Goal: Information Seeking & Learning: Learn about a topic

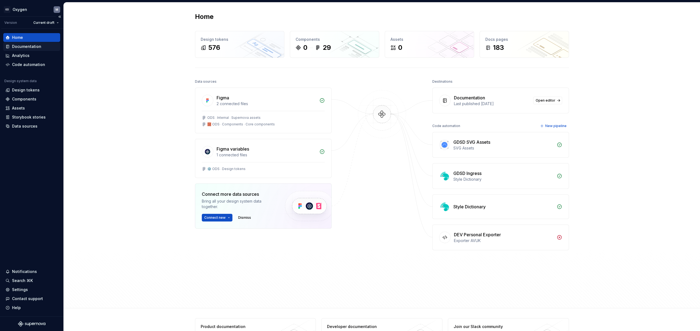
click at [30, 46] on div "Documentation" at bounding box center [26, 46] width 29 height 5
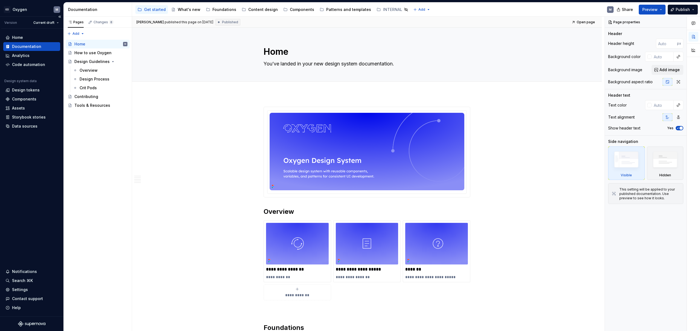
type textarea "*"
click at [24, 92] on div "Design tokens" at bounding box center [26, 89] width 28 height 5
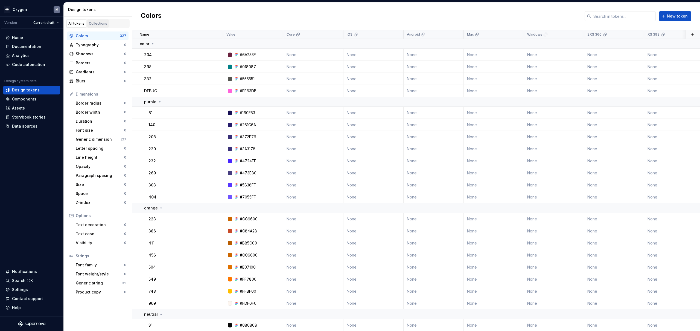
click at [102, 25] on div "Collections" at bounding box center [98, 23] width 18 height 4
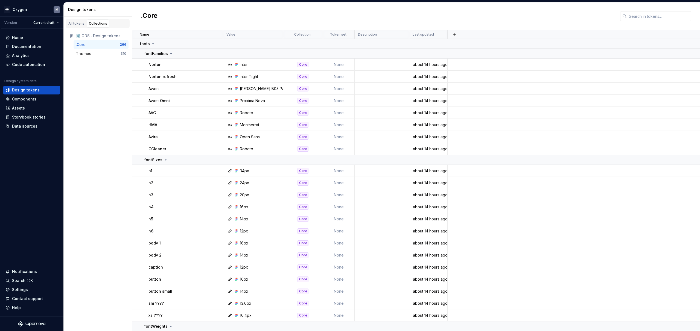
click at [83, 45] on div ".Core" at bounding box center [81, 44] width 10 height 5
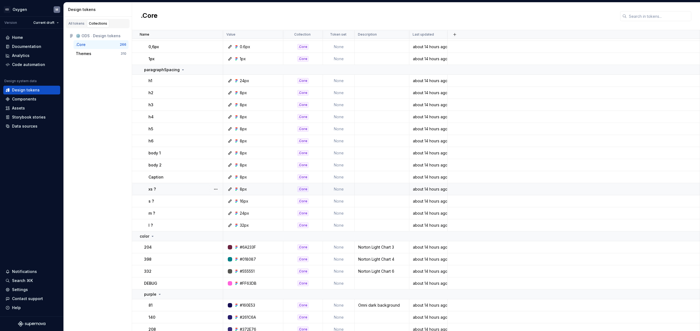
scroll to position [642, 0]
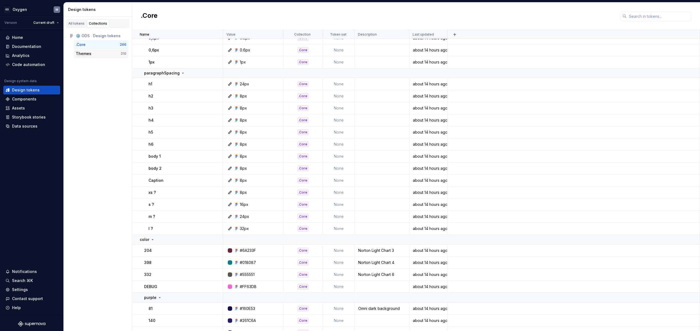
click at [92, 54] on div "Themes" at bounding box center [98, 53] width 45 height 5
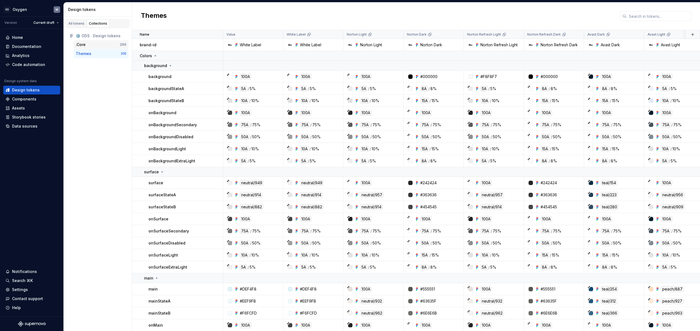
click at [90, 45] on div ".Core" at bounding box center [98, 44] width 44 height 5
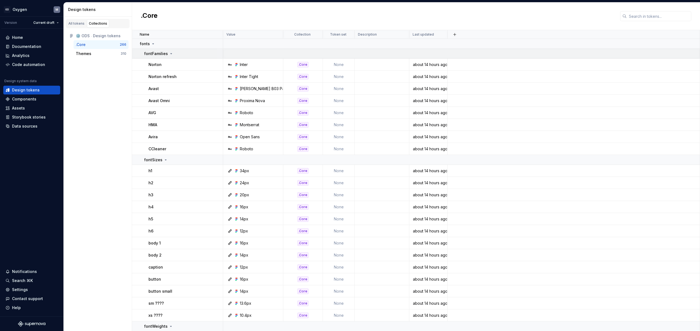
click at [171, 54] on icon at bounding box center [171, 53] width 4 height 4
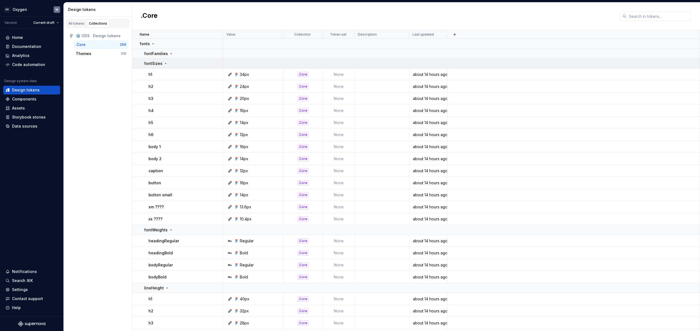
click at [165, 63] on icon at bounding box center [166, 63] width 4 height 4
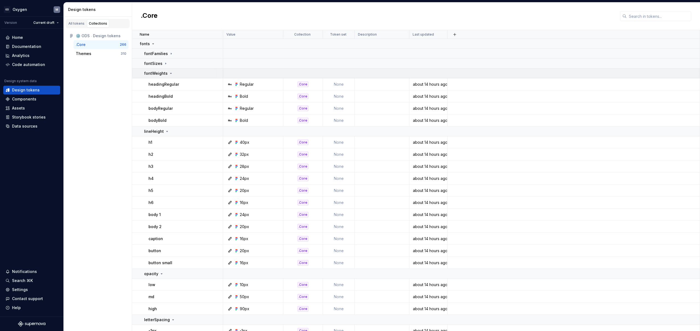
click at [170, 74] on icon at bounding box center [170, 73] width 1 height 1
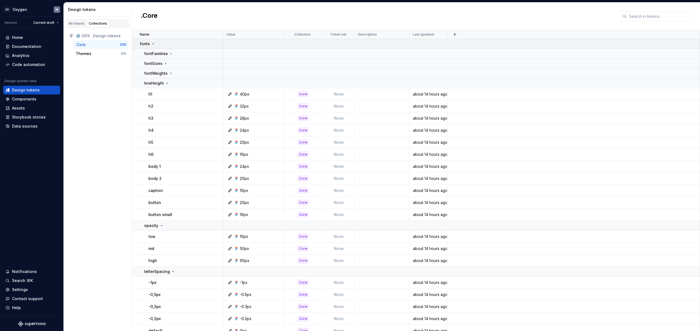
click at [154, 45] on icon at bounding box center [153, 44] width 4 height 4
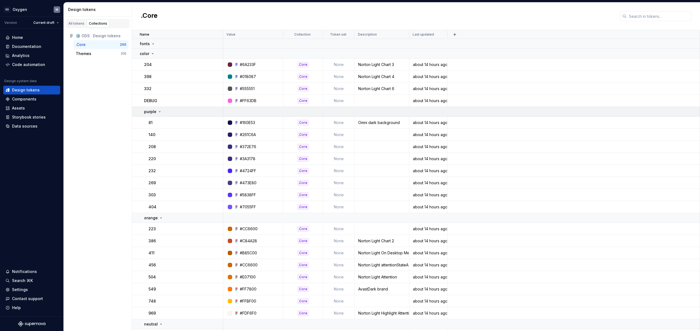
click at [160, 112] on icon at bounding box center [160, 111] width 4 height 4
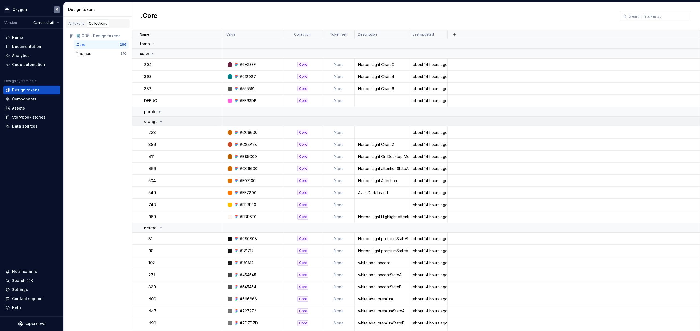
click at [161, 120] on icon at bounding box center [161, 121] width 4 height 4
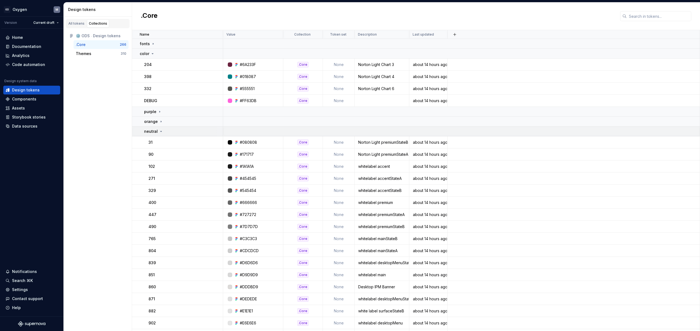
click at [161, 131] on icon at bounding box center [161, 131] width 1 height 1
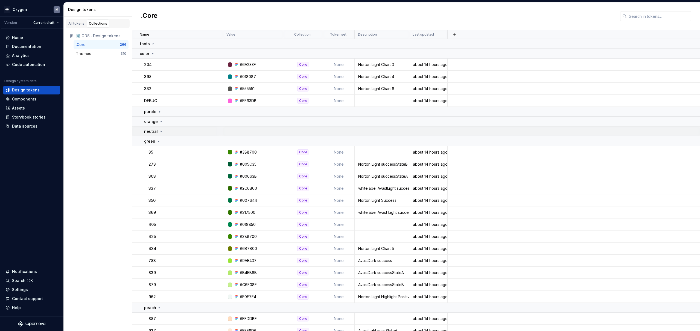
click at [161, 131] on icon at bounding box center [161, 131] width 4 height 4
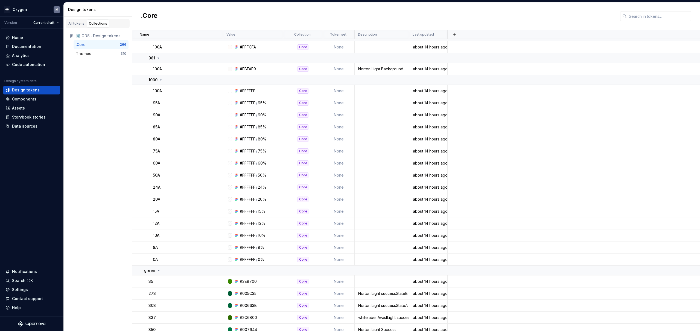
scroll to position [777, 0]
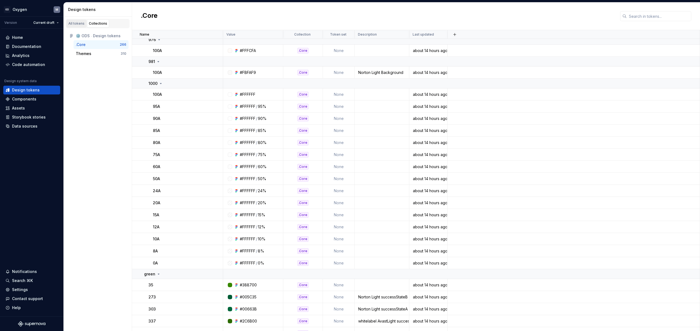
click at [72, 23] on div "All tokens" at bounding box center [76, 23] width 16 height 4
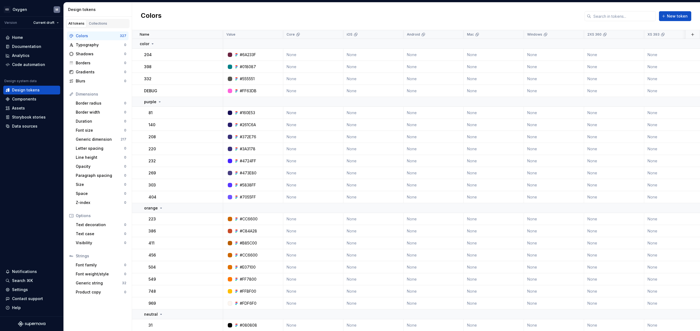
click at [75, 22] on div "All tokens" at bounding box center [76, 23] width 16 height 4
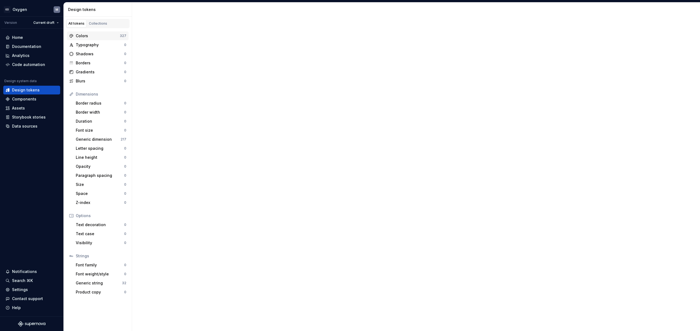
click at [79, 33] on div "Colors 327" at bounding box center [98, 35] width 62 height 9
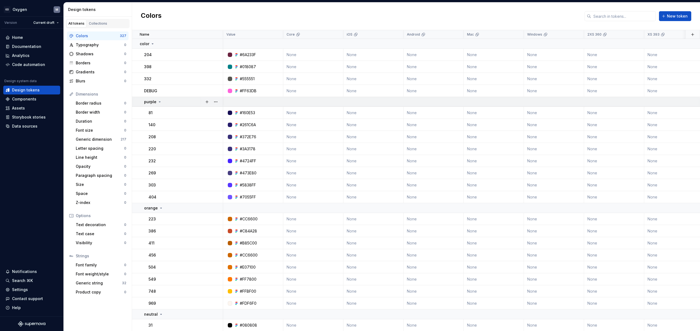
click at [159, 102] on icon at bounding box center [159, 102] width 1 height 1
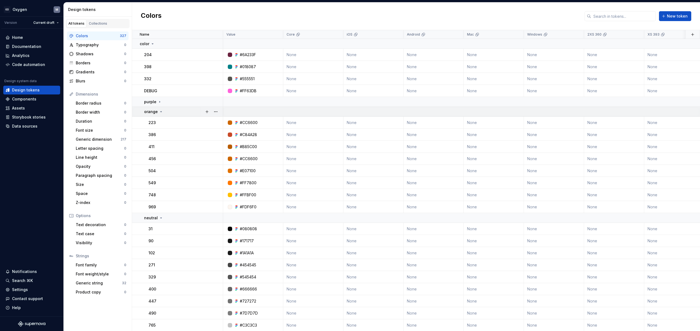
click at [161, 111] on icon at bounding box center [161, 111] width 1 height 1
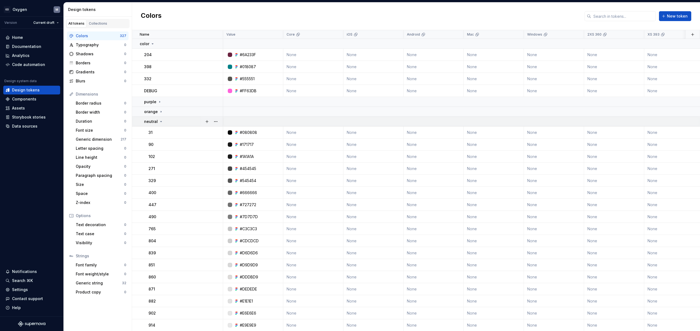
click at [161, 121] on icon at bounding box center [161, 121] width 4 height 4
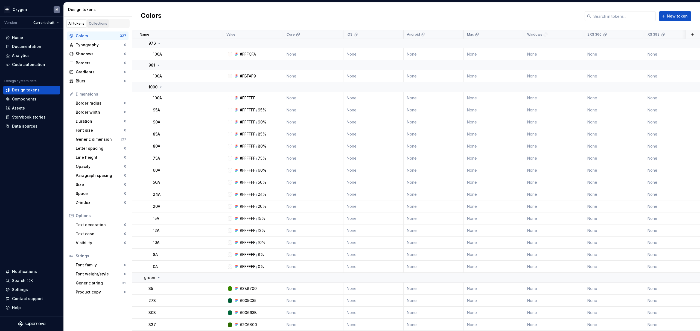
scroll to position [764, 0]
click at [96, 23] on div "Collections" at bounding box center [98, 23] width 18 height 4
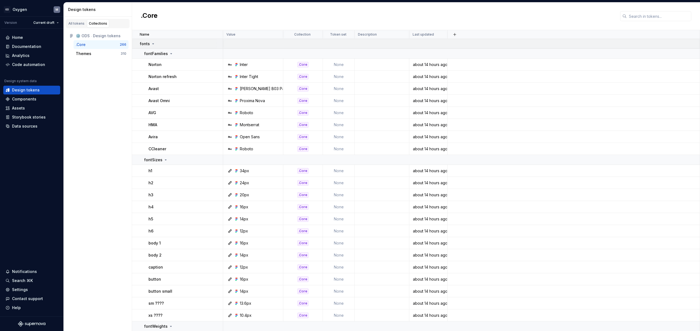
click at [153, 44] on icon at bounding box center [153, 44] width 1 height 1
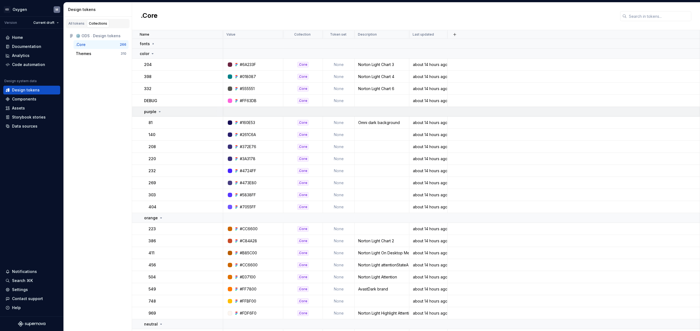
click at [160, 111] on icon at bounding box center [159, 111] width 1 height 1
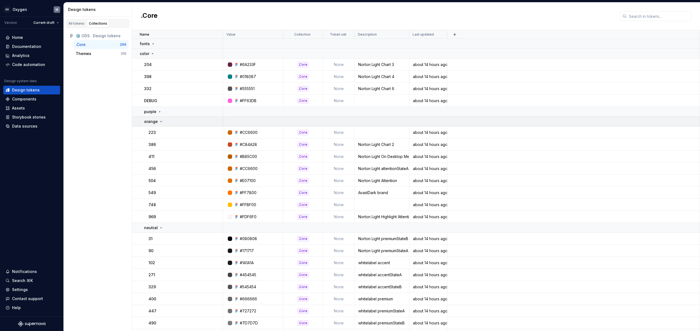
click at [161, 122] on icon at bounding box center [161, 121] width 4 height 4
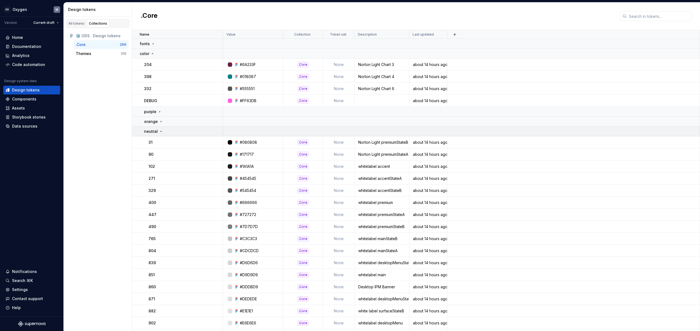
click at [161, 131] on icon at bounding box center [161, 131] width 1 height 1
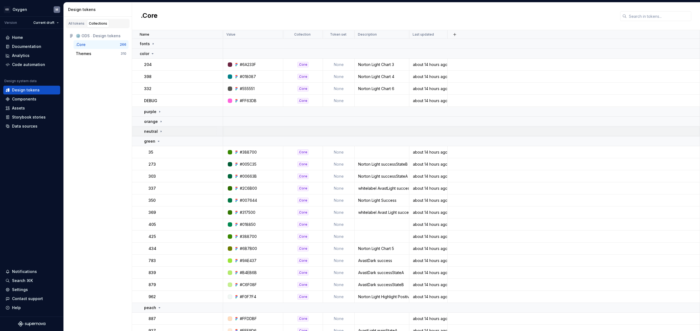
click at [161, 131] on icon at bounding box center [161, 131] width 4 height 4
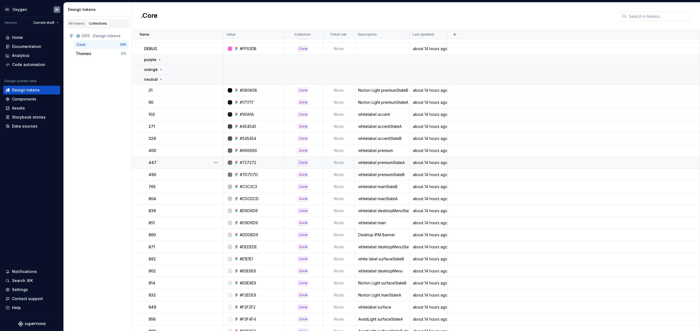
scroll to position [53, 0]
click at [77, 22] on div "All tokens" at bounding box center [76, 23] width 16 height 4
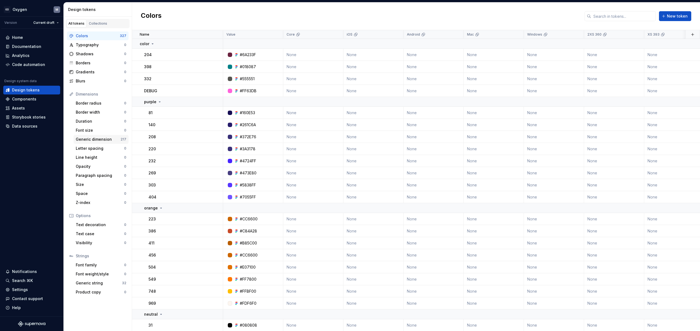
click at [100, 137] on div "Generic dimension" at bounding box center [98, 139] width 45 height 5
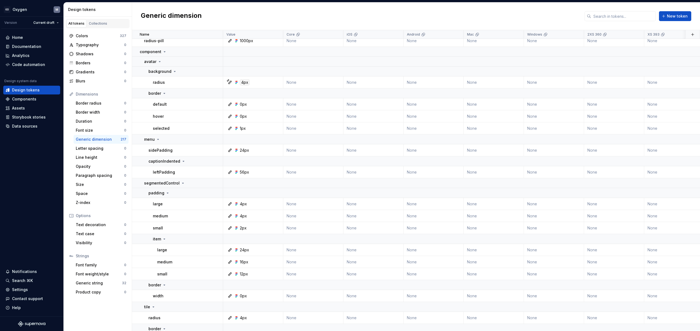
scroll to position [1240, 0]
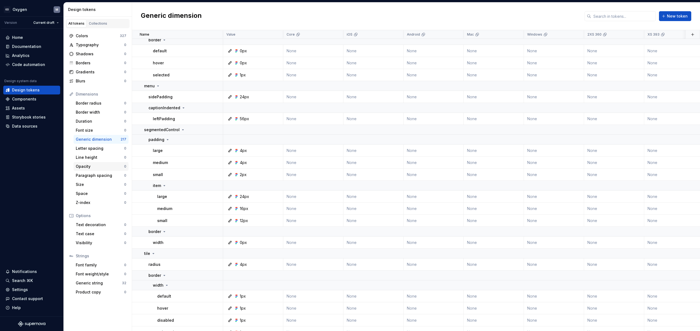
click at [94, 169] on div "Opacity" at bounding box center [100, 166] width 48 height 5
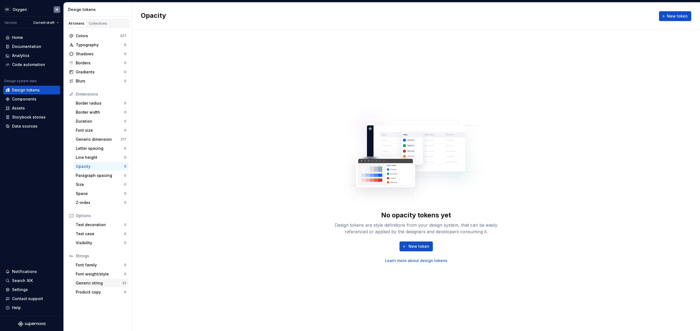
click at [97, 280] on div "Generic string" at bounding box center [99, 282] width 46 height 5
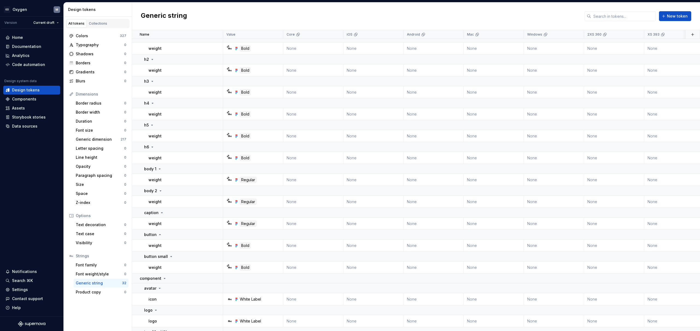
scroll to position [303, 0]
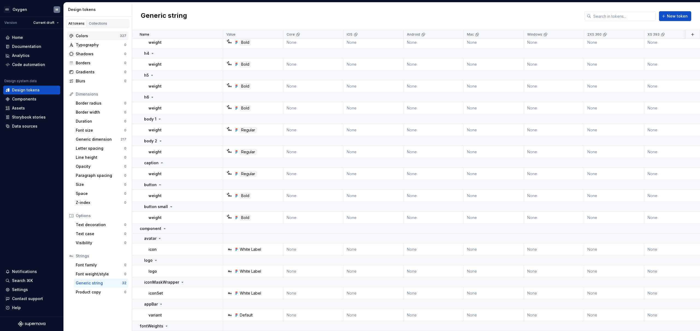
click at [95, 38] on div "Colors" at bounding box center [98, 35] width 44 height 5
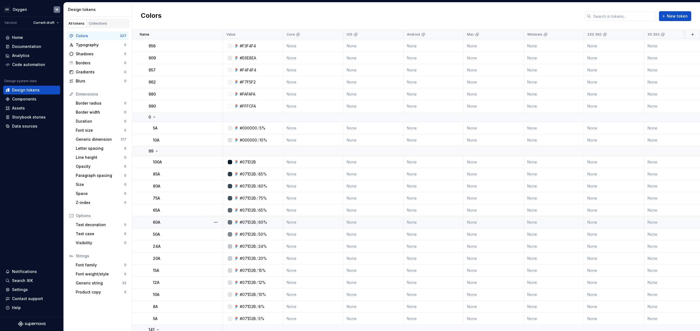
scroll to position [507, 0]
click at [102, 24] on div "Collections" at bounding box center [98, 23] width 18 height 4
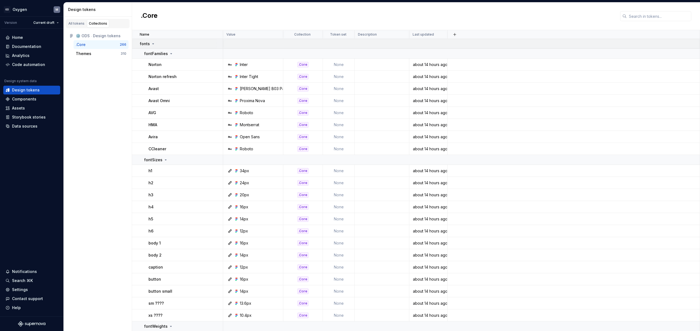
click at [153, 44] on icon at bounding box center [153, 44] width 1 height 1
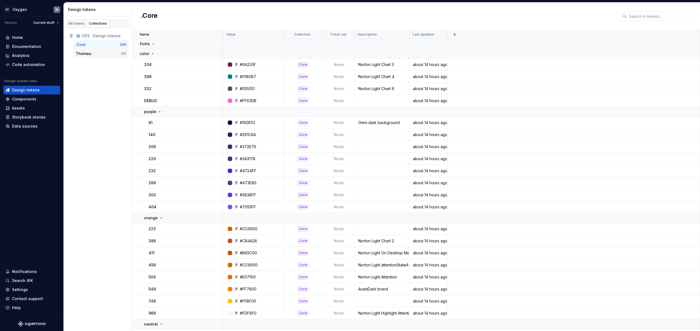
click at [93, 53] on div "Themes" at bounding box center [98, 53] width 45 height 5
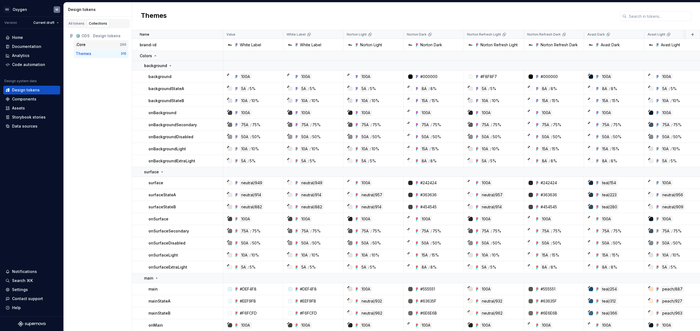
click at [91, 45] on div ".Core" at bounding box center [98, 44] width 44 height 5
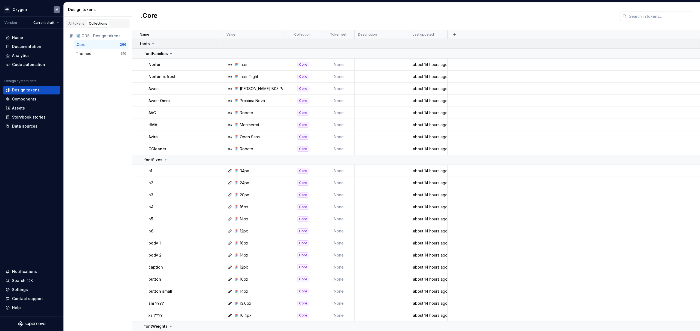
click at [153, 43] on icon at bounding box center [153, 44] width 4 height 4
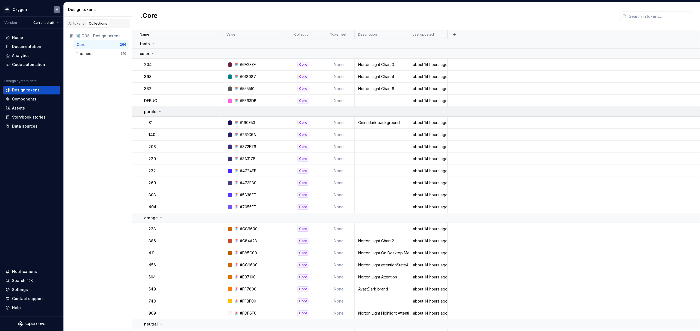
click at [159, 111] on icon at bounding box center [160, 111] width 4 height 4
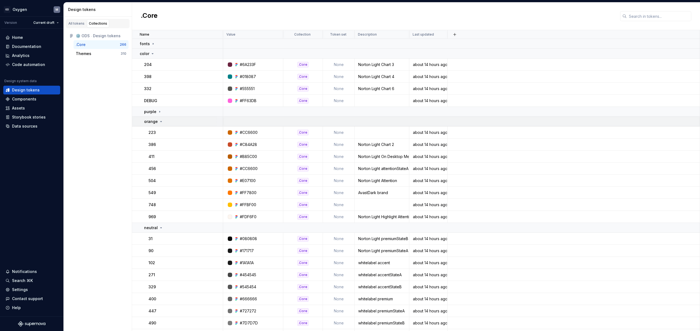
click at [161, 121] on icon at bounding box center [161, 121] width 4 height 4
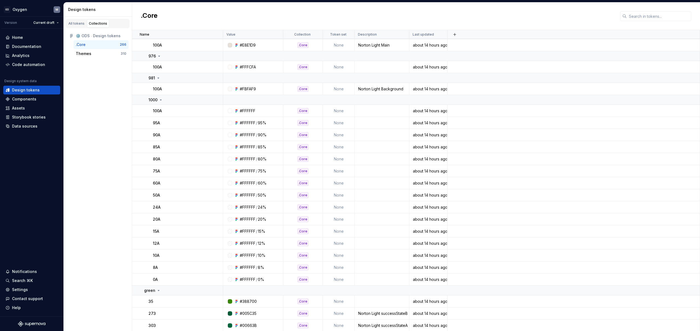
scroll to position [761, 0]
